Goal: Check status: Check status

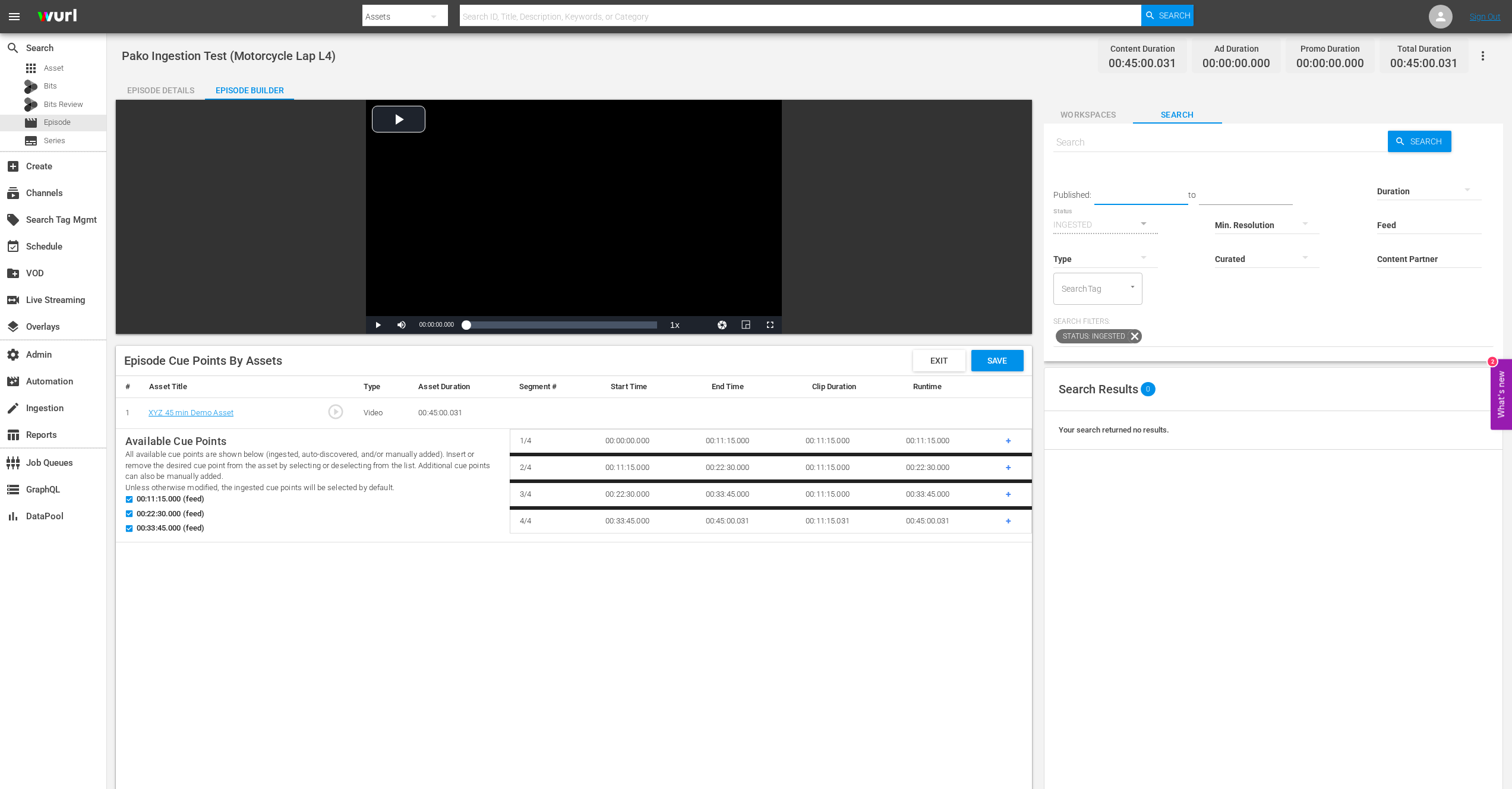
click at [1117, 191] on input "text" at bounding box center [1140, 196] width 94 height 18
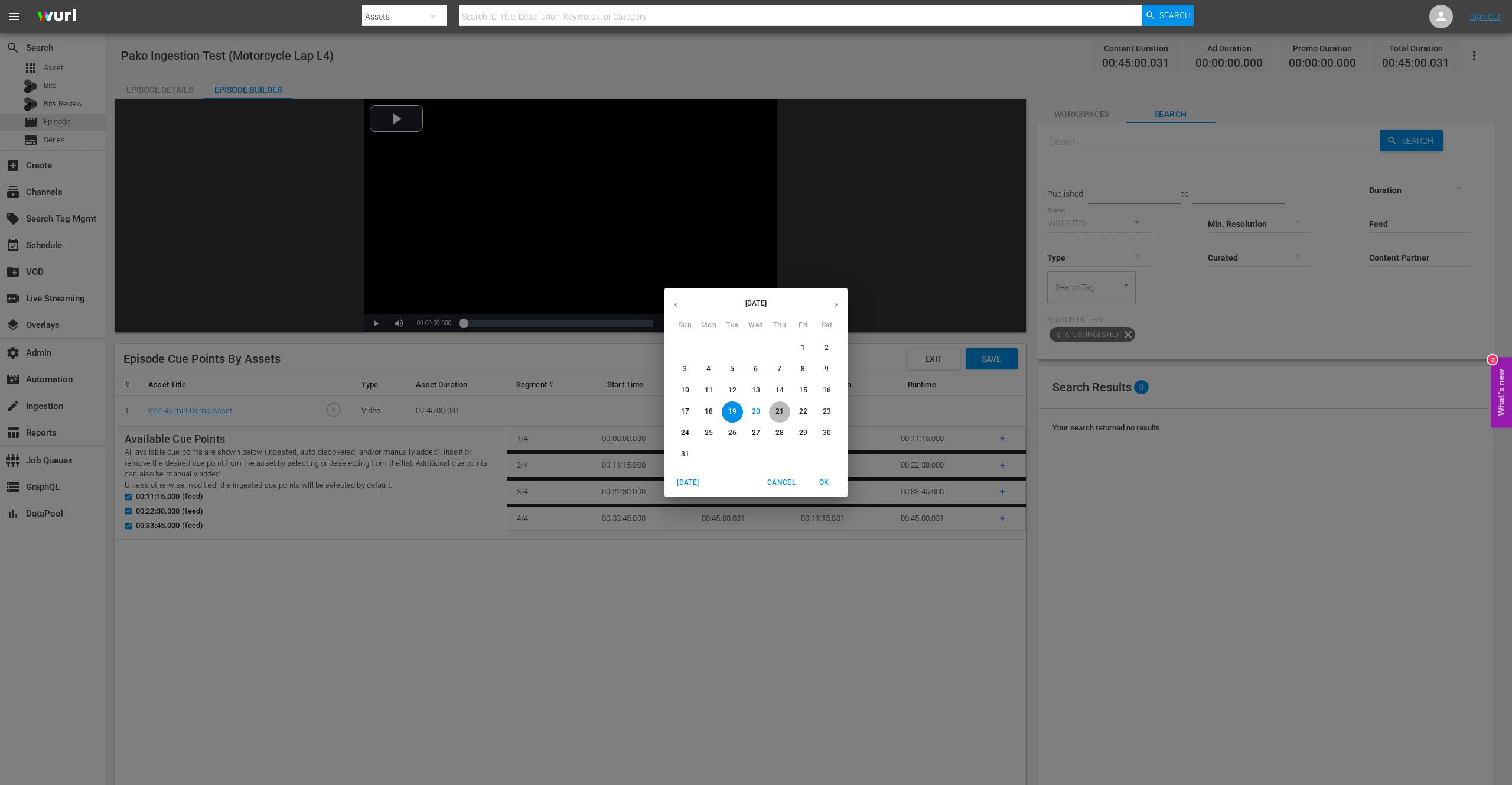
click at [776, 413] on p "21" at bounding box center [780, 411] width 8 height 10
type input "[DATE]"
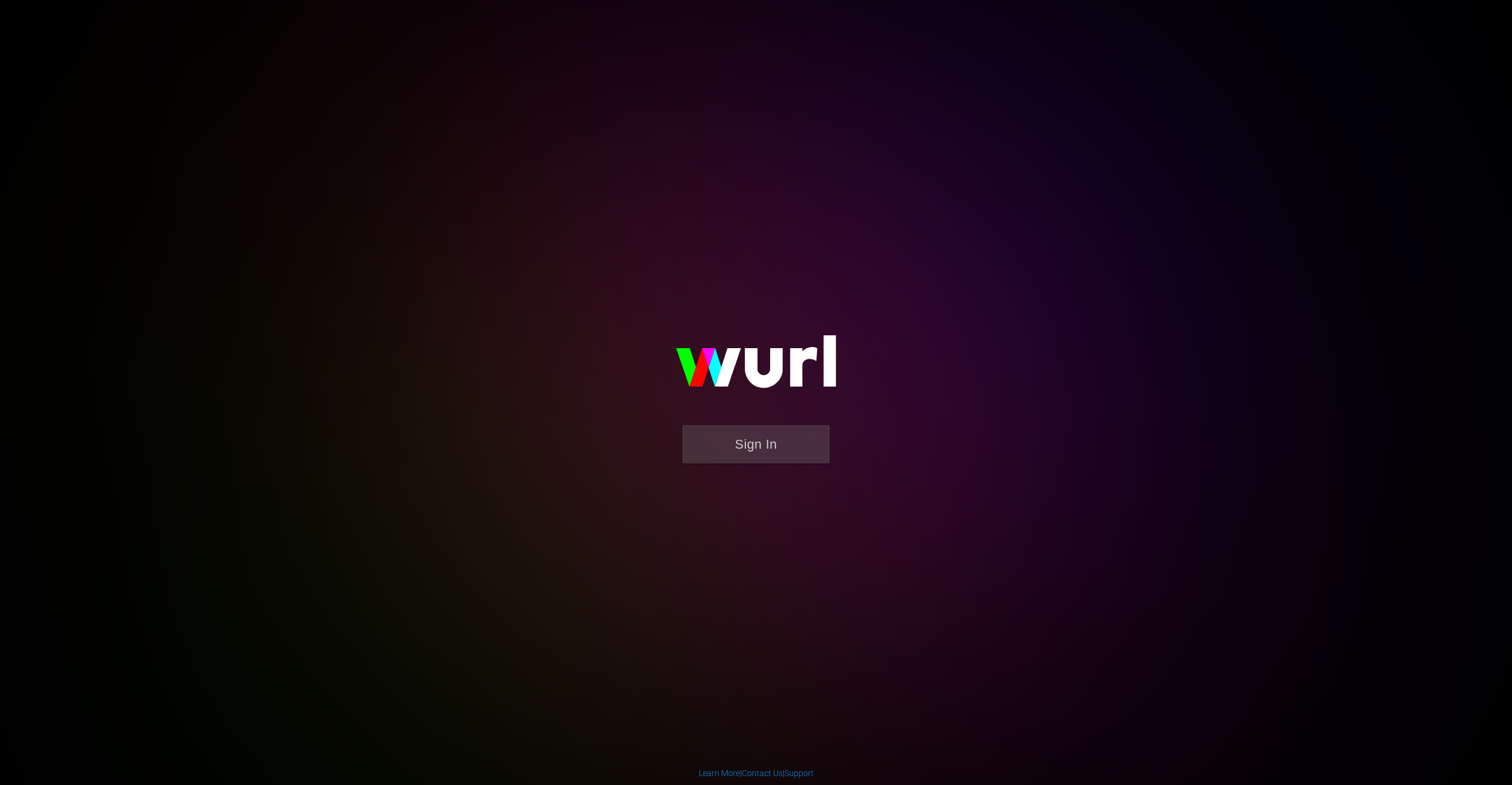
drag, startPoint x: 364, startPoint y: 235, endPoint x: 340, endPoint y: 210, distance: 34.7
click at [348, 220] on body "Sign In Learn More | Contact Us | Support" at bounding box center [756, 392] width 1512 height 785
click at [734, 440] on button "Sign In" at bounding box center [756, 444] width 148 height 39
